Goal: Transaction & Acquisition: Purchase product/service

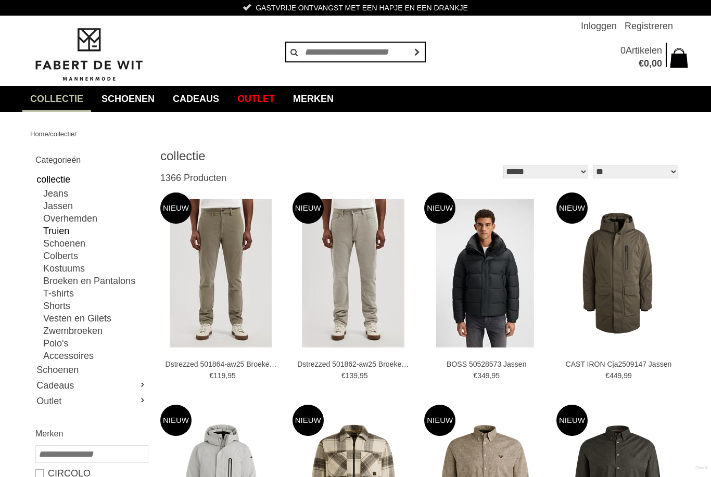
click at [65, 231] on link "Truien" at bounding box center [95, 231] width 104 height 12
type input "**"
type input "***"
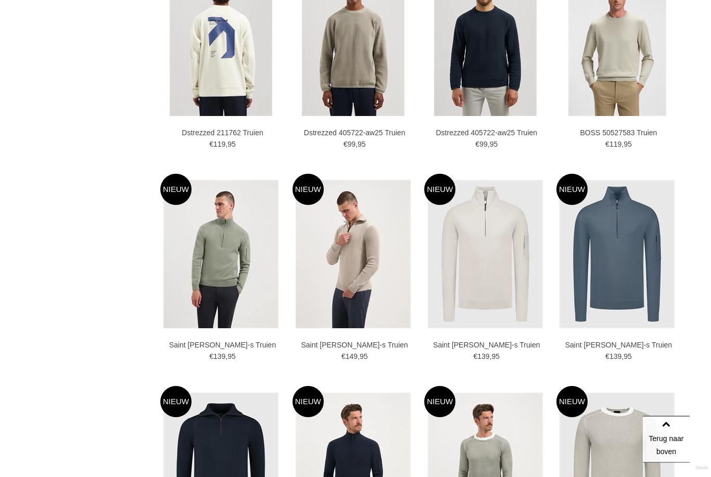
scroll to position [1167, 0]
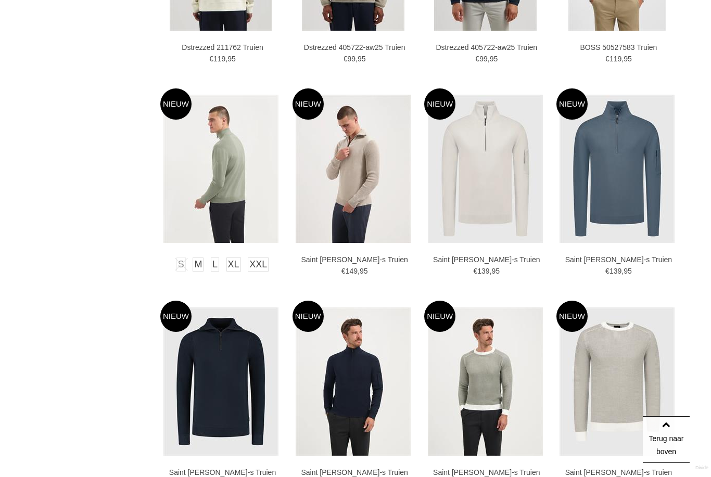
click at [228, 209] on img at bounding box center [220, 169] width 115 height 148
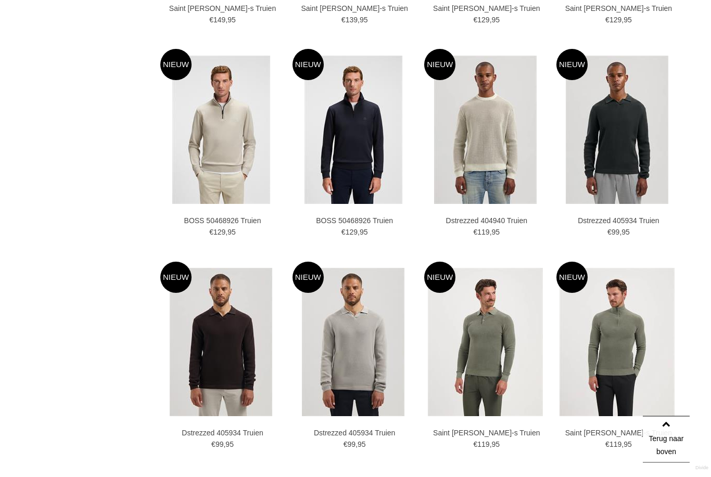
scroll to position [1652, 0]
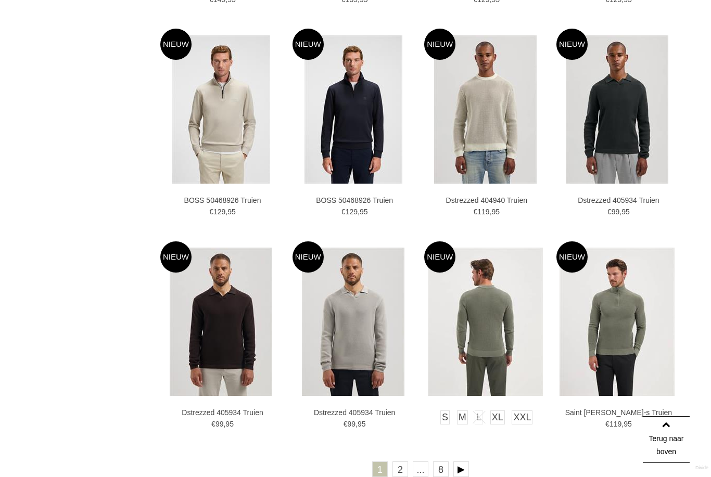
click at [502, 320] on img at bounding box center [485, 322] width 115 height 148
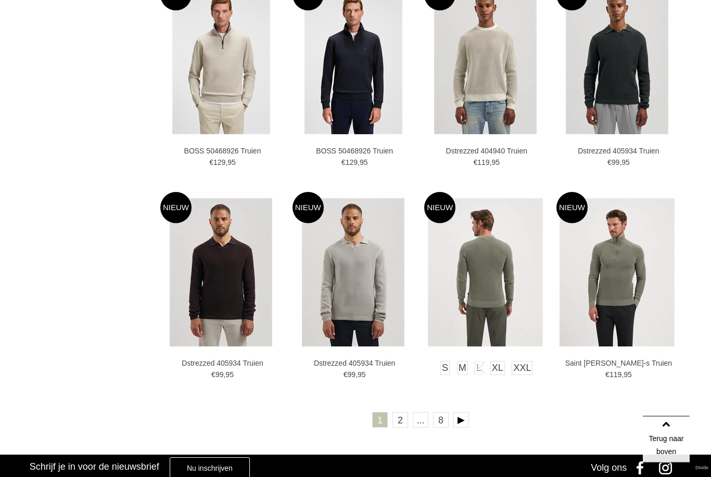
scroll to position [1703, 0]
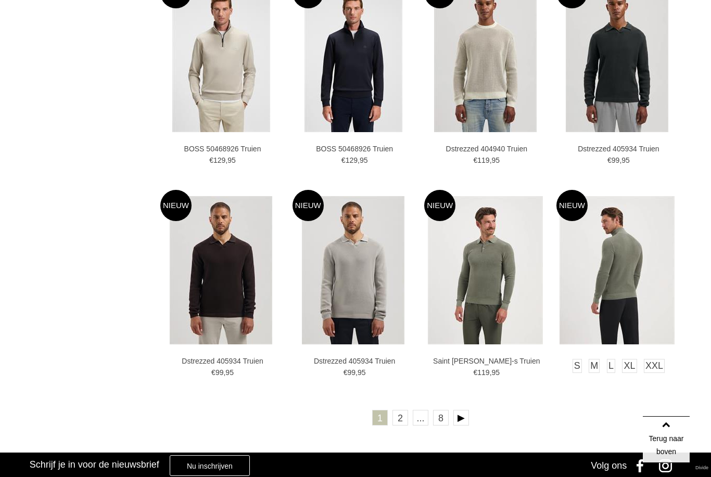
click at [640, 249] on img at bounding box center [617, 270] width 115 height 148
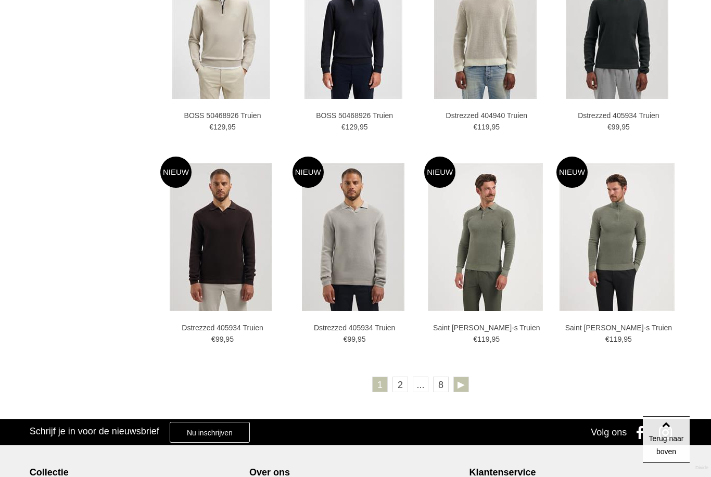
click at [462, 380] on link at bounding box center [461, 385] width 16 height 16
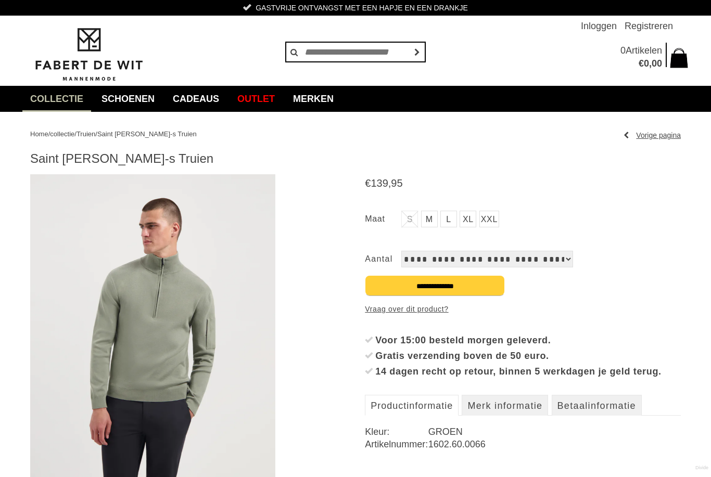
click at [178, 386] on img at bounding box center [152, 332] width 245 height 316
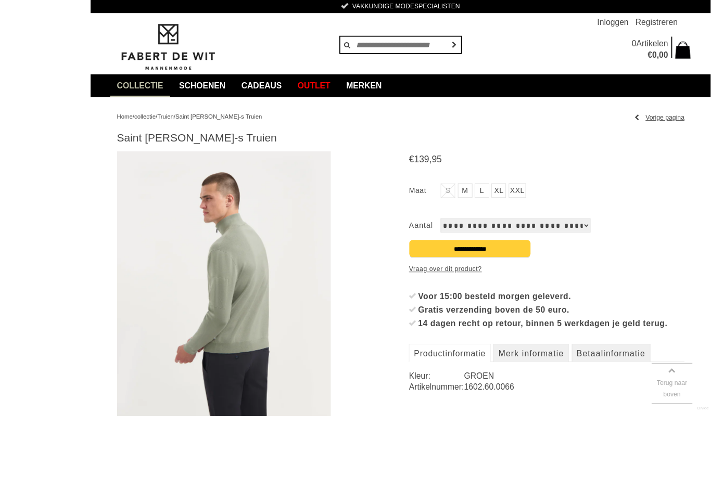
scroll to position [82, 0]
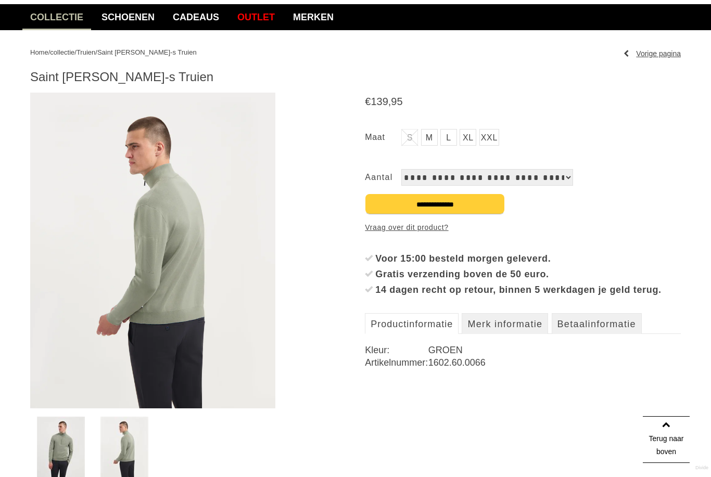
click at [472, 136] on link "XL" at bounding box center [468, 137] width 17 height 17
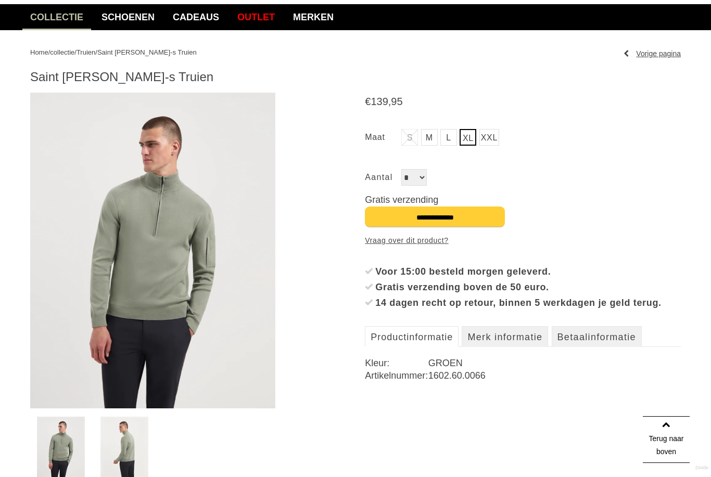
click at [452, 212] on input "**********" at bounding box center [435, 217] width 140 height 21
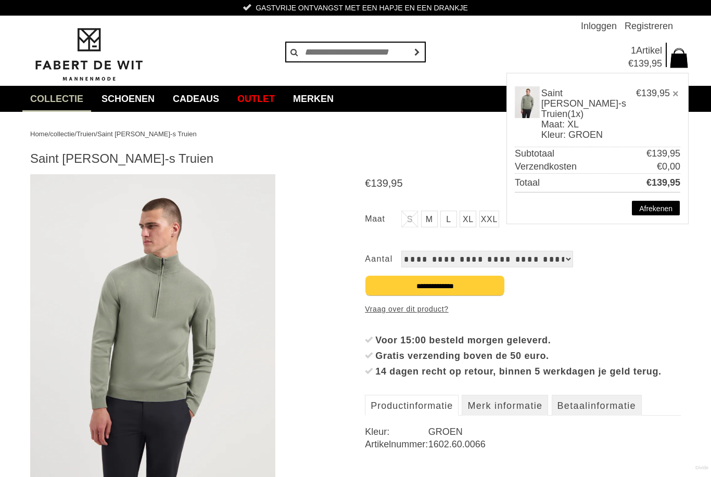
click at [239, 405] on img at bounding box center [152, 332] width 245 height 316
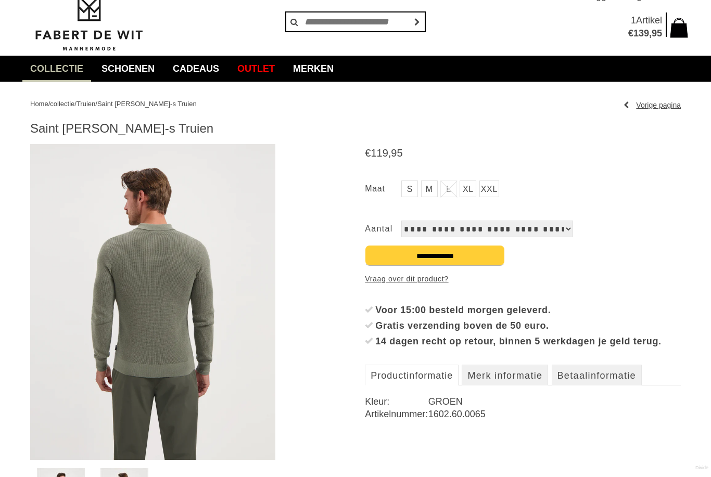
scroll to position [31, 0]
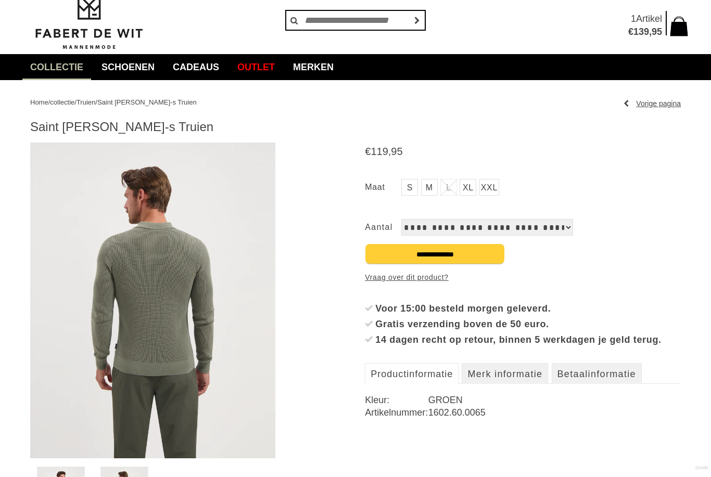
click at [468, 186] on link "XL" at bounding box center [468, 188] width 17 height 17
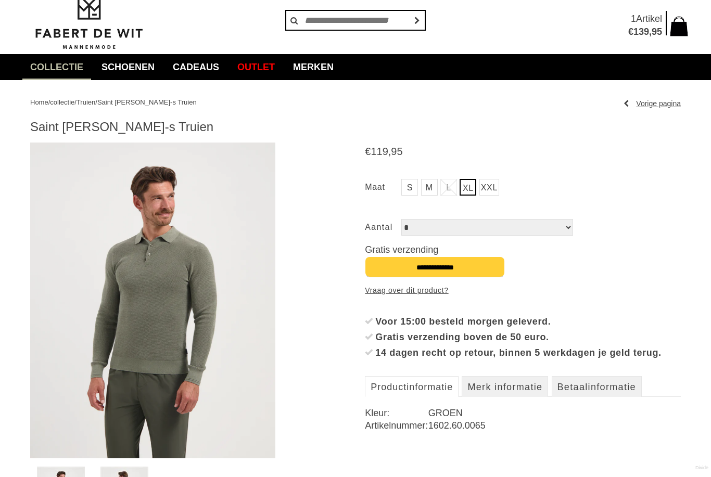
scroll to position [32, 0]
click at [453, 272] on input "**********" at bounding box center [435, 267] width 140 height 21
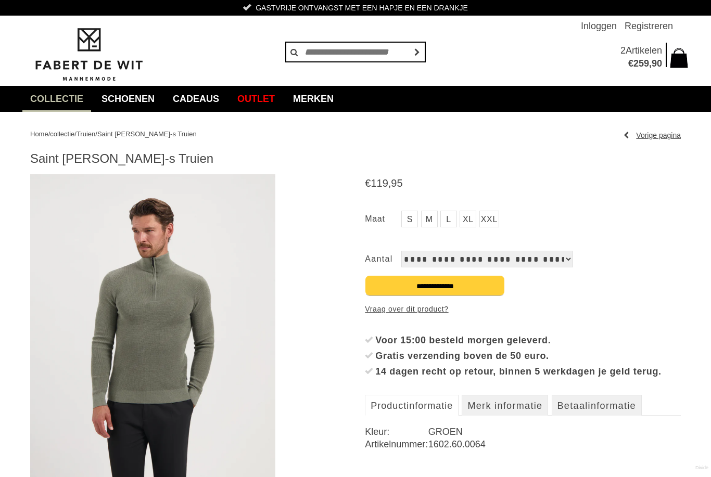
click at [468, 214] on link "XL" at bounding box center [468, 219] width 17 height 17
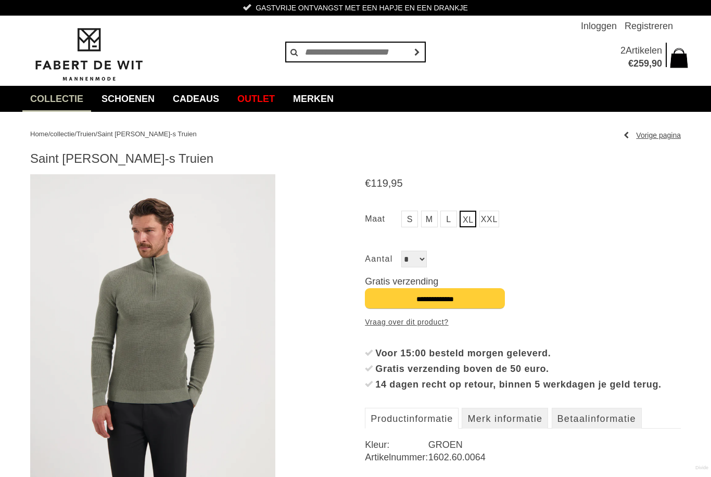
click at [466, 297] on input "**********" at bounding box center [435, 298] width 140 height 21
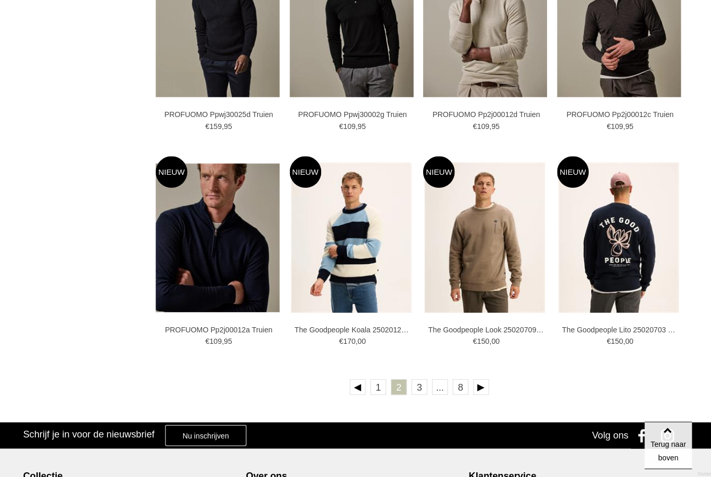
scroll to position [1726, 0]
click at [474, 380] on link at bounding box center [482, 382] width 16 height 16
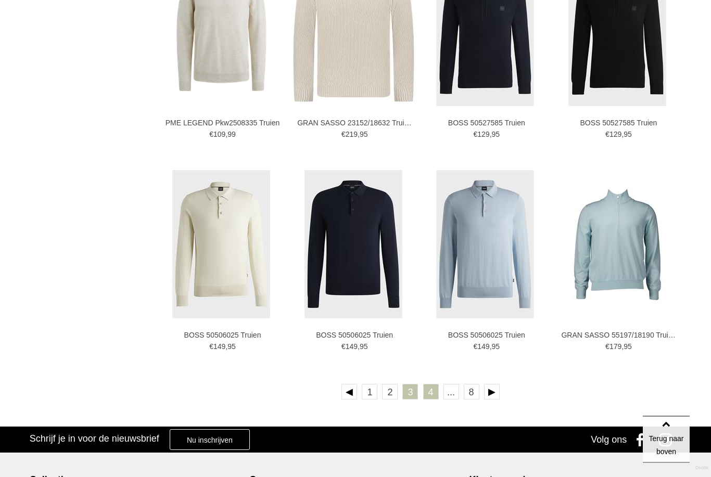
scroll to position [1716, 0]
click at [427, 390] on link "4" at bounding box center [431, 392] width 16 height 16
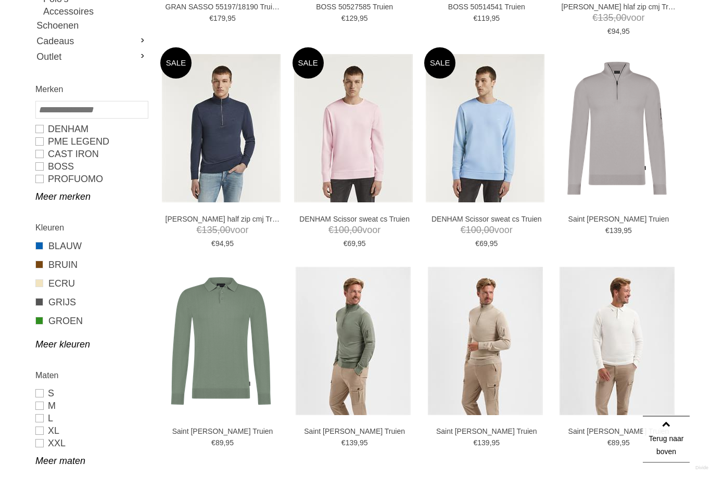
scroll to position [345, 0]
click at [226, 361] on img at bounding box center [220, 341] width 115 height 148
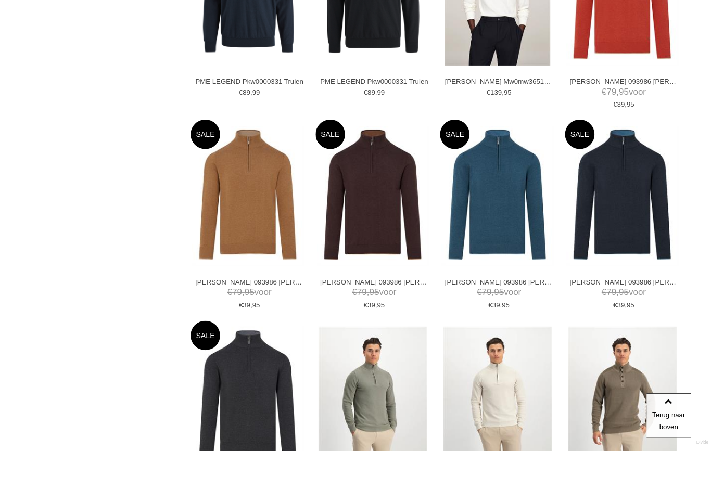
scroll to position [1684, 0]
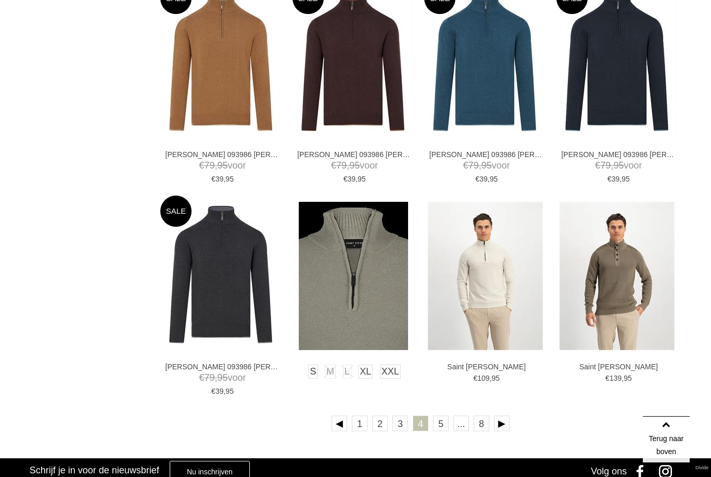
click at [336, 275] on img at bounding box center [353, 276] width 109 height 148
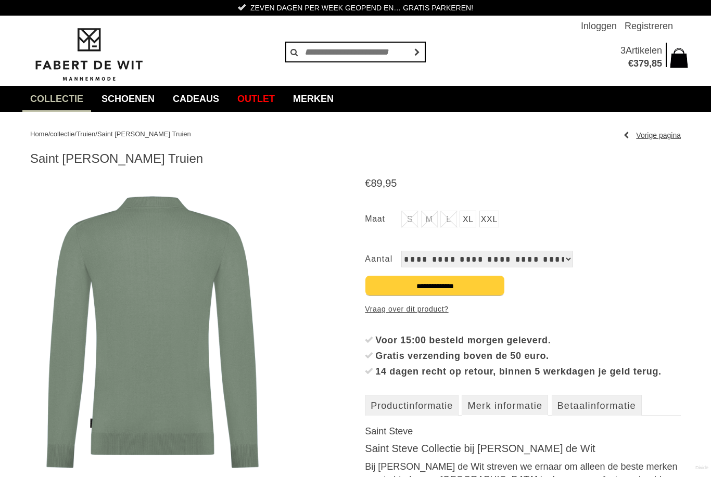
click at [461, 222] on link "XL" at bounding box center [468, 219] width 17 height 17
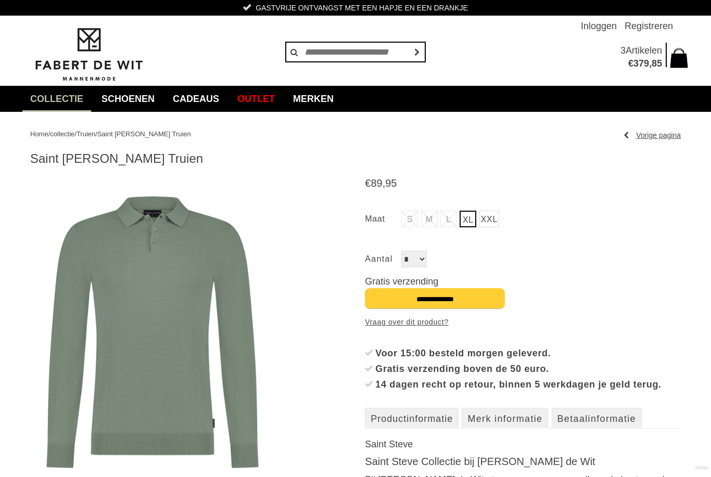
click at [440, 296] on input "**********" at bounding box center [435, 298] width 140 height 21
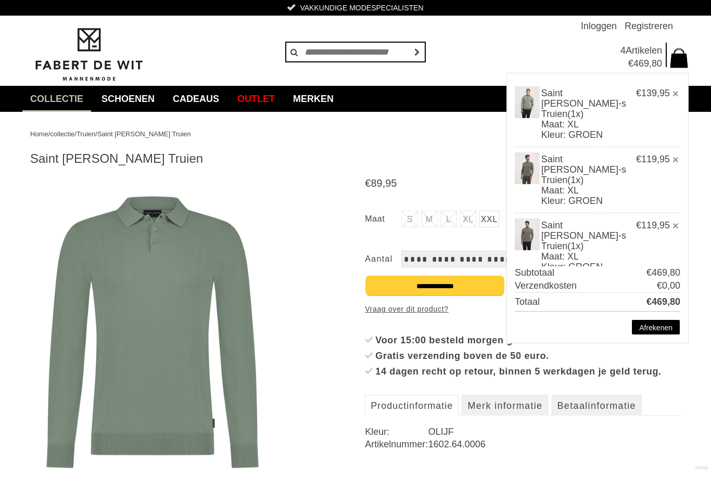
click at [289, 355] on link at bounding box center [188, 332] width 316 height 316
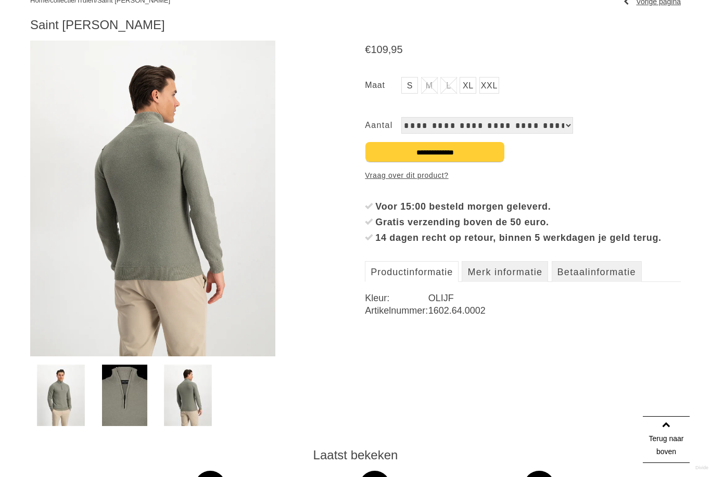
scroll to position [93, 0]
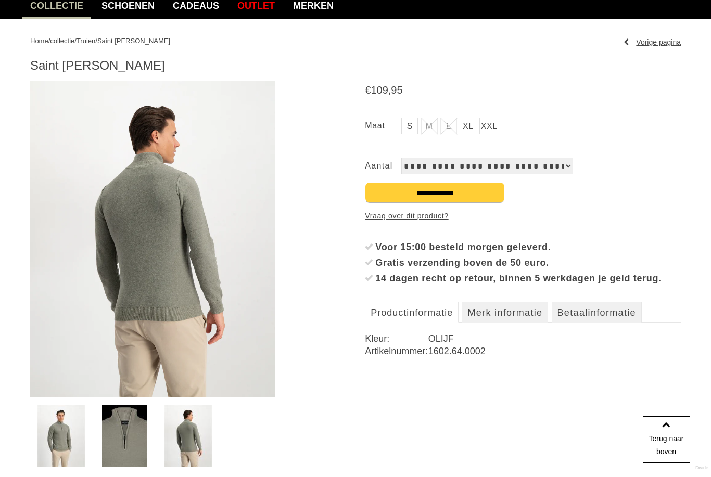
click at [474, 130] on link "XL" at bounding box center [468, 126] width 17 height 17
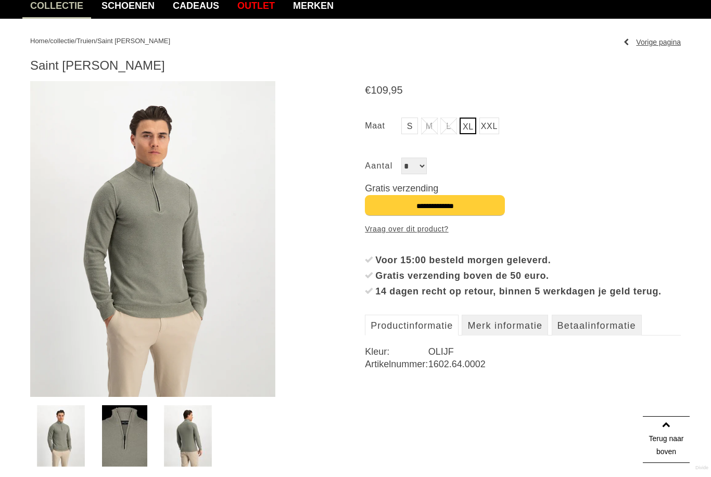
click at [432, 210] on input "**********" at bounding box center [435, 205] width 140 height 21
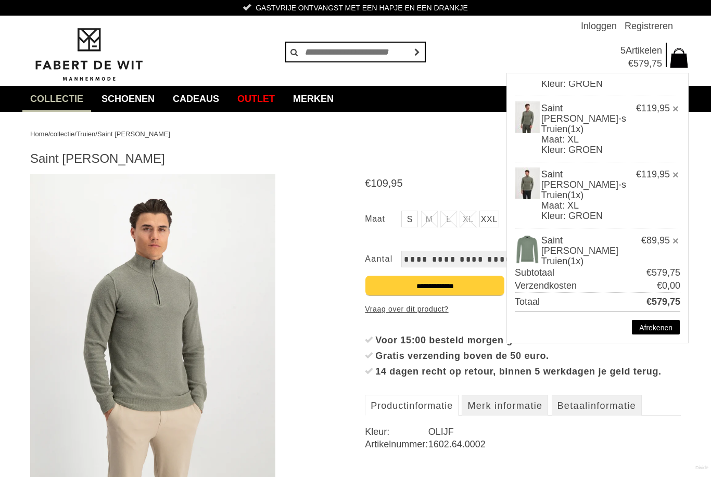
scroll to position [53, 0]
click at [673, 234] on link "×" at bounding box center [675, 239] width 6 height 10
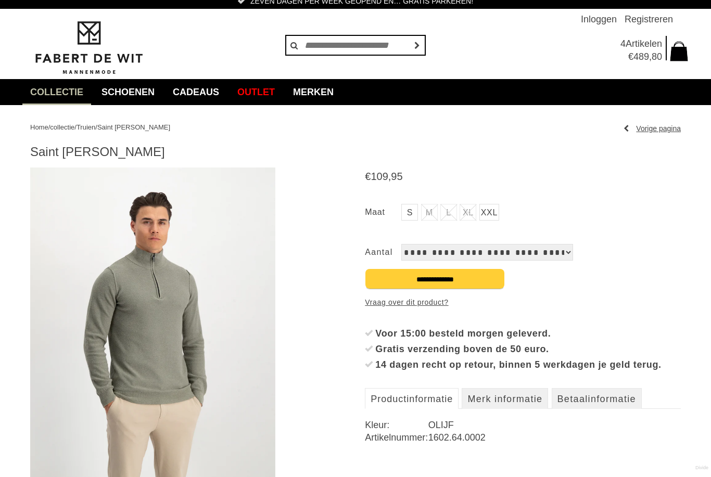
scroll to position [0, 0]
